Goal: Task Accomplishment & Management: Use online tool/utility

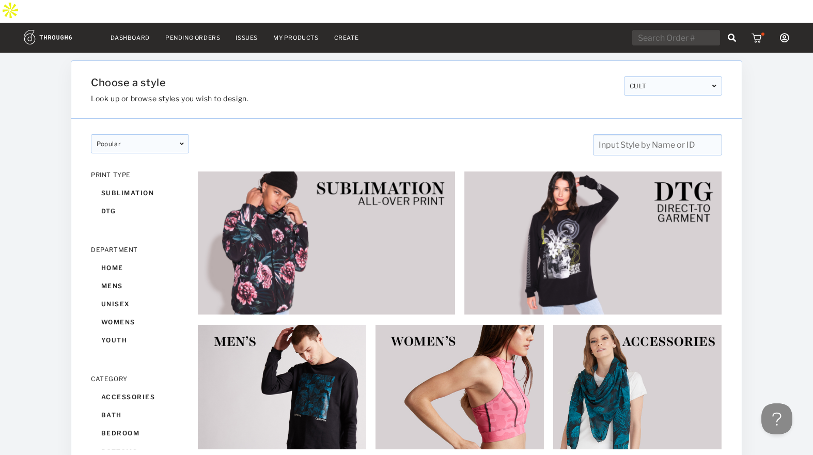
click at [665, 30] on input "text" at bounding box center [676, 37] width 88 height 15
type input "S88"
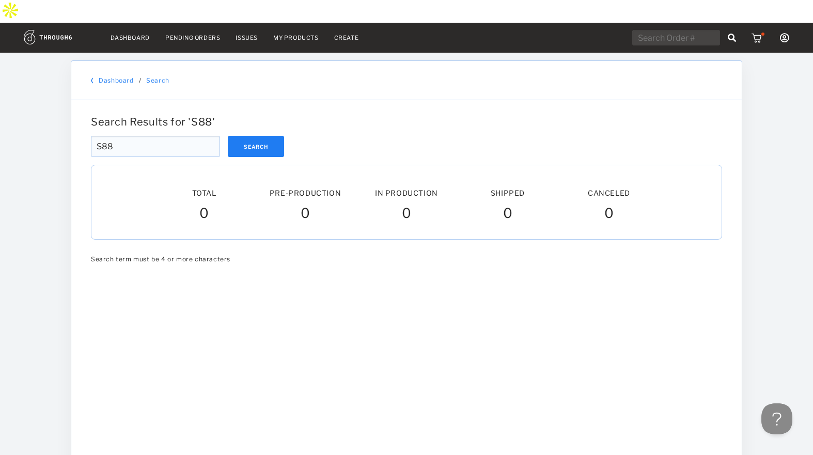
click at [142, 136] on input "S88" at bounding box center [155, 146] width 129 height 21
click at [139, 136] on input "S88" at bounding box center [155, 146] width 129 height 21
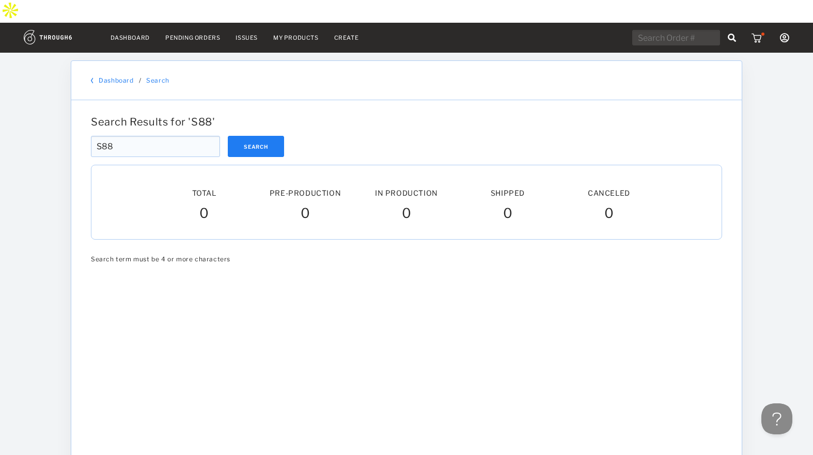
click at [139, 136] on input "S88" at bounding box center [155, 146] width 129 height 21
paste input "S88"
type input "S88"
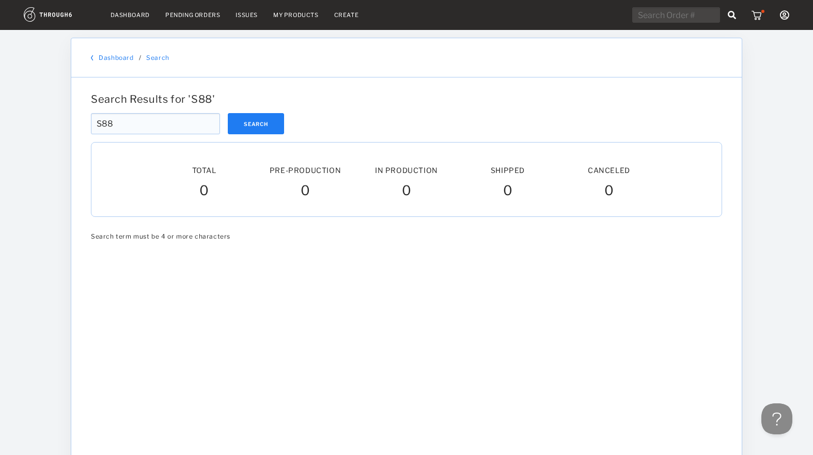
click at [62, 175] on div "Dashboard Pending Orders Issues My Products Create My Account Brands Create New…" at bounding box center [406, 325] width 813 height 650
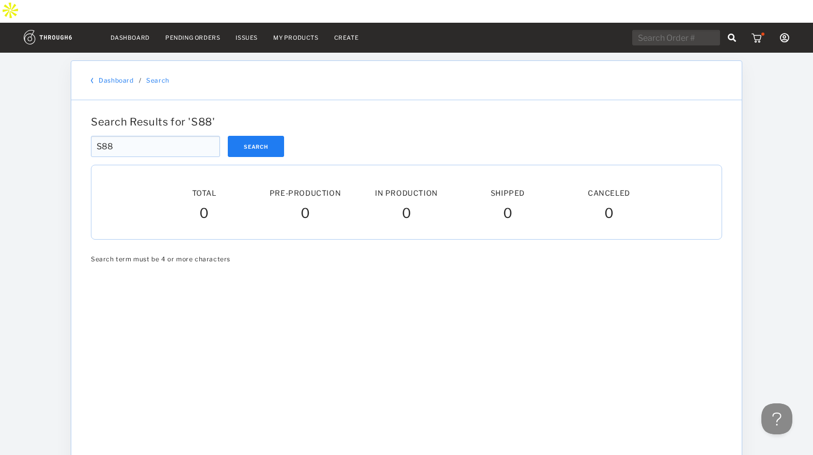
drag, startPoint x: 102, startPoint y: 124, endPoint x: 77, endPoint y: 124, distance: 24.3
click at [80, 124] on div "Search Results for ' S88 ' S88 Search S88 Total Pre-Production Pre-Prod. In Pro…" at bounding box center [406, 363] width 670 height 527
type input "88"
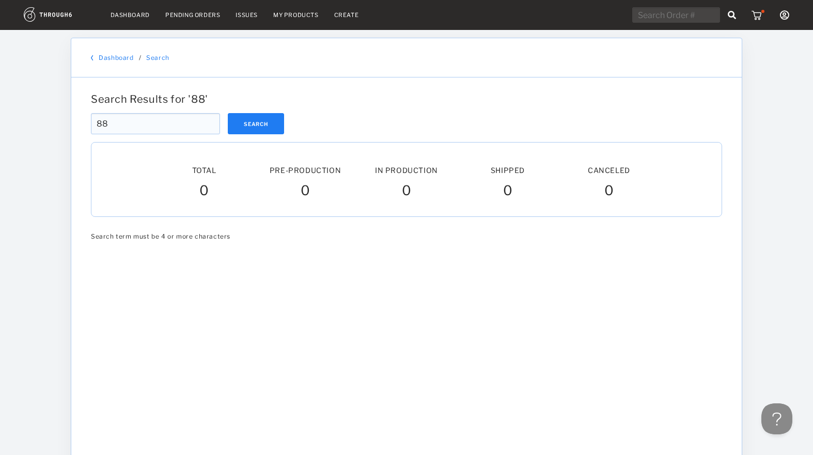
click at [61, 98] on div "Dashboard Pending Orders Issues My Products Create My Account Brands Create New…" at bounding box center [406, 325] width 813 height 650
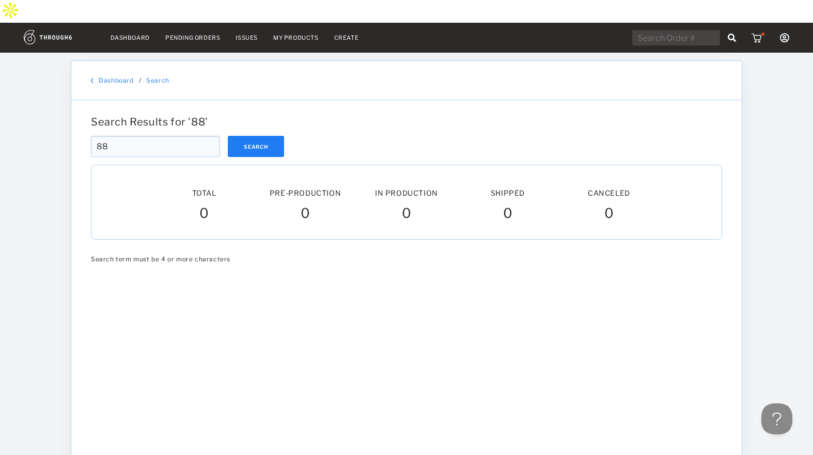
click at [138, 136] on input "88" at bounding box center [155, 146] width 129 height 21
click at [137, 136] on input "88" at bounding box center [155, 146] width 129 height 21
click at [300, 34] on link "My Products" at bounding box center [295, 37] width 45 height 7
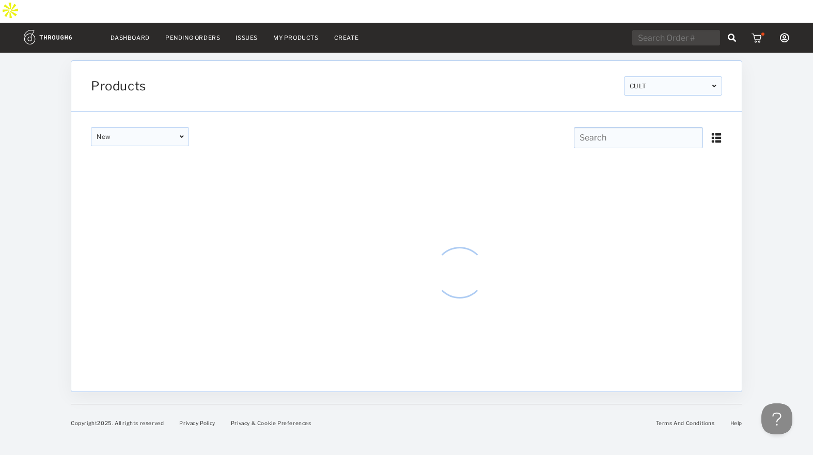
click at [129, 34] on link "Dashboard" at bounding box center [130, 37] width 39 height 7
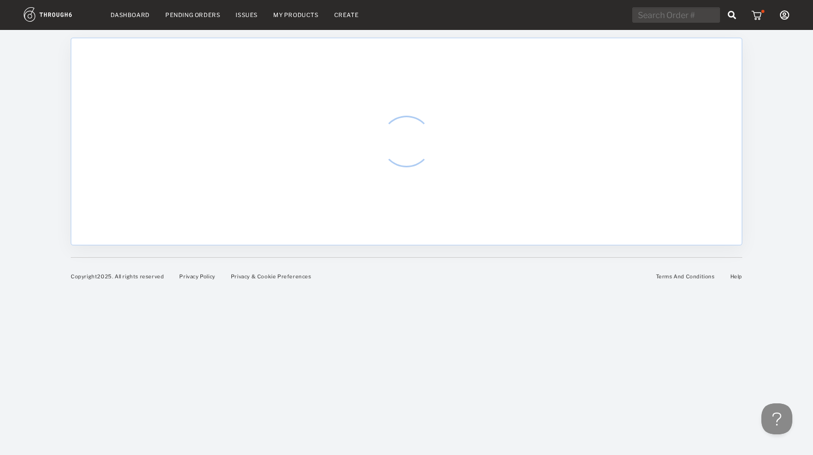
select select "8"
select select "2025"
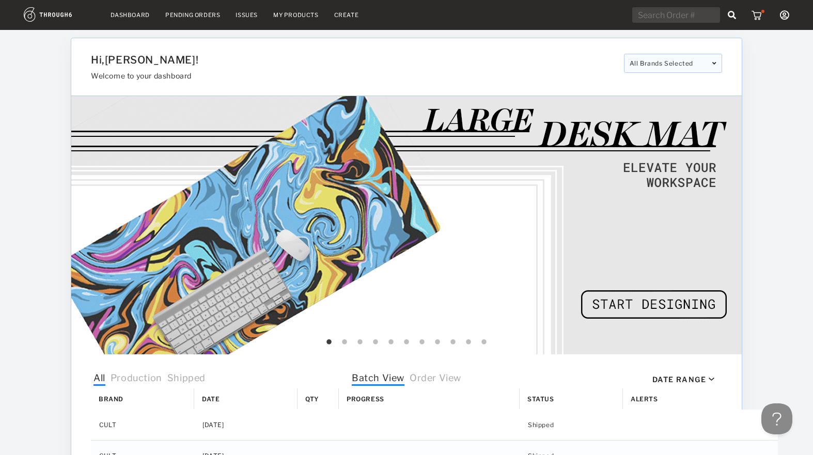
click at [47, 13] on img at bounding box center [59, 14] width 71 height 14
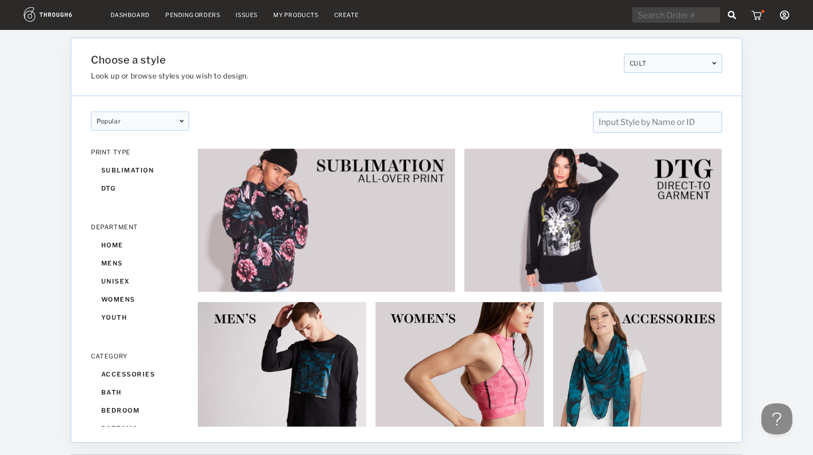
click at [621, 124] on input "text" at bounding box center [657, 122] width 129 height 21
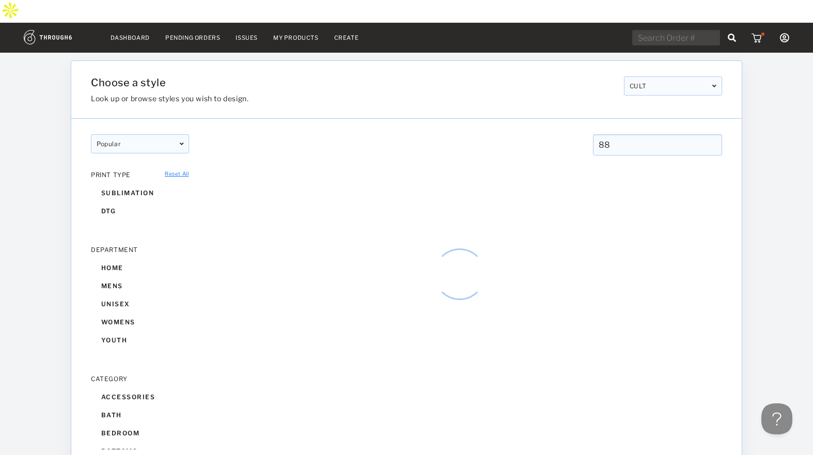
type input "88"
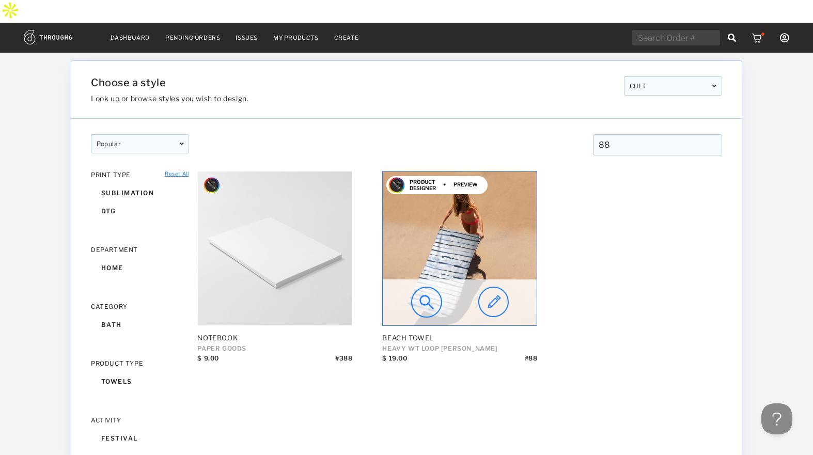
click at [426, 287] on img at bounding box center [426, 302] width 31 height 31
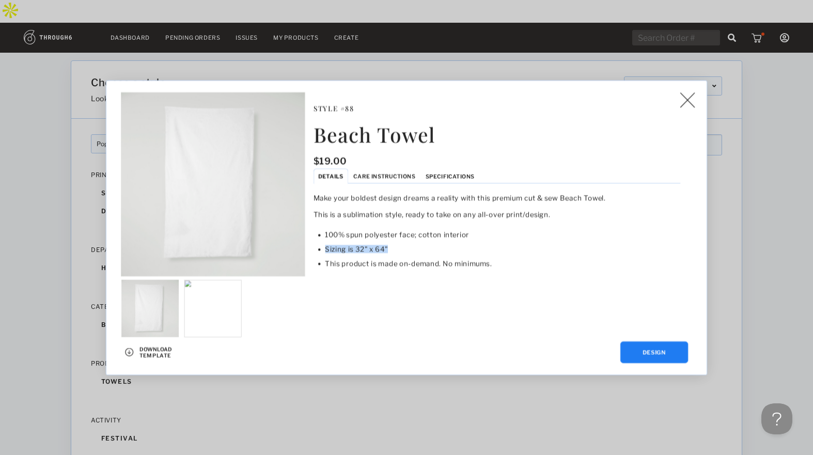
drag, startPoint x: 397, startPoint y: 246, endPoint x: 326, endPoint y: 251, distance: 71.4
click at [326, 251] on li "Sizing is 32" x 64"" at bounding box center [502, 249] width 355 height 14
copy li "Sizing is 32" x 64""
click at [683, 104] on img at bounding box center [687, 99] width 15 height 15
